Goal: Task Accomplishment & Management: Manage account settings

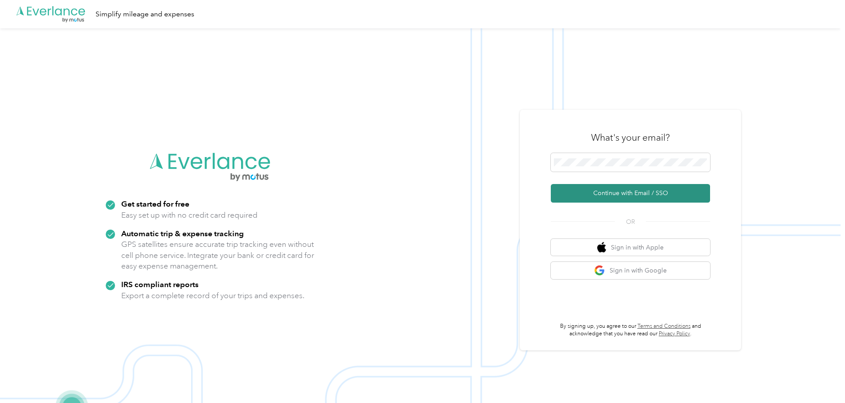
click at [613, 194] on button "Continue with Email / SSO" at bounding box center [630, 193] width 159 height 19
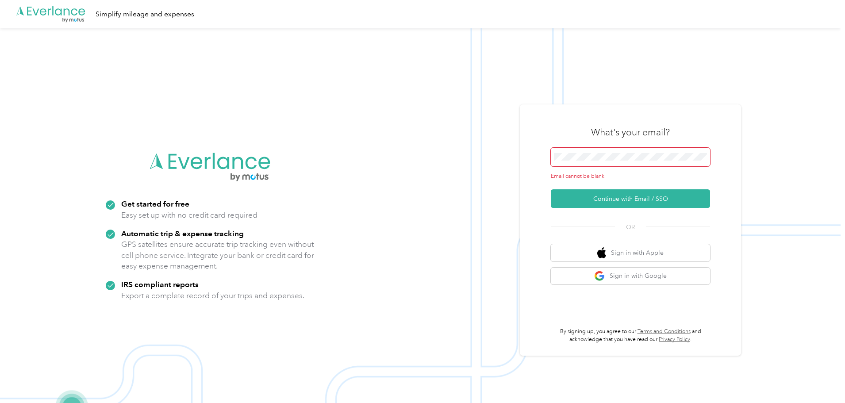
click at [590, 148] on span at bounding box center [630, 157] width 159 height 19
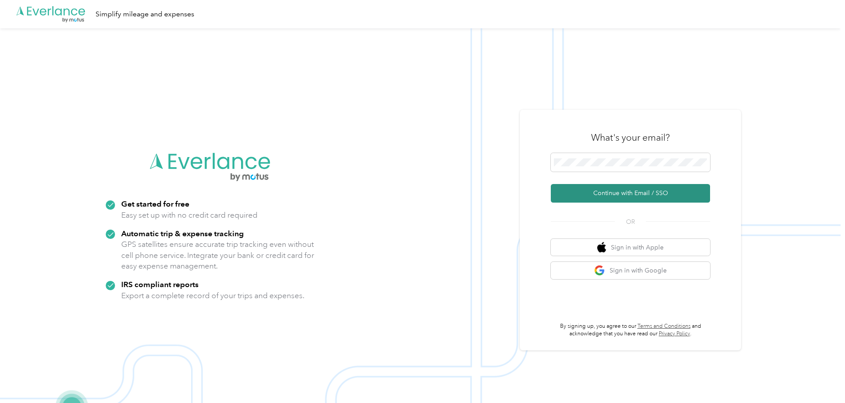
click at [600, 192] on button "Continue with Email / SSO" at bounding box center [630, 193] width 159 height 19
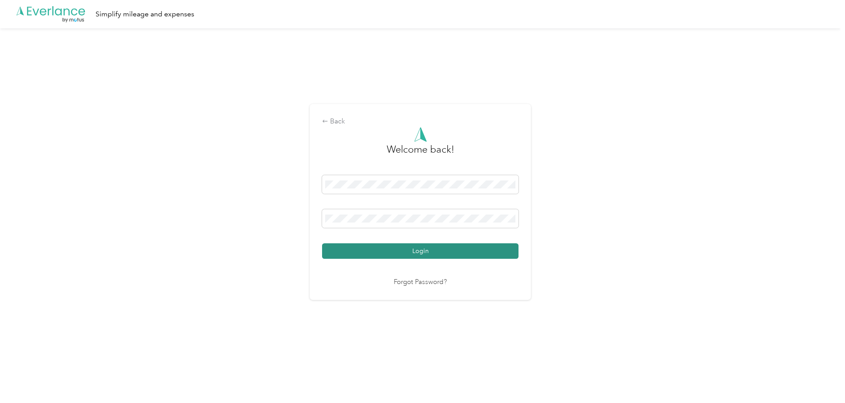
click at [456, 248] on button "Login" at bounding box center [420, 250] width 196 height 15
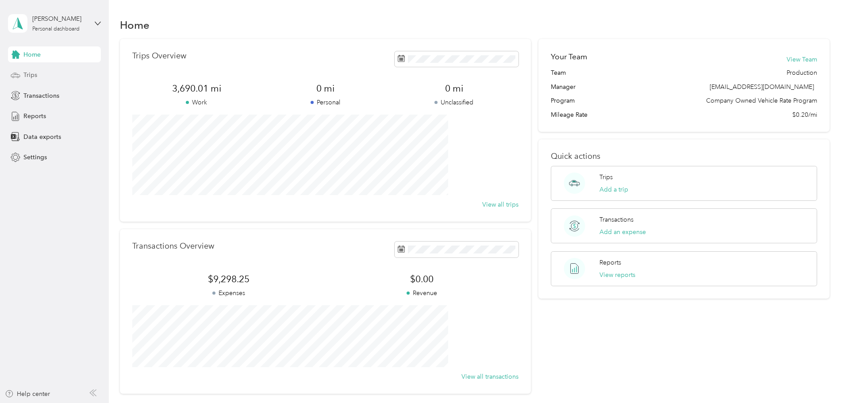
click at [70, 82] on div "Trips" at bounding box center [54, 75] width 93 height 16
